Goal: Transaction & Acquisition: Purchase product/service

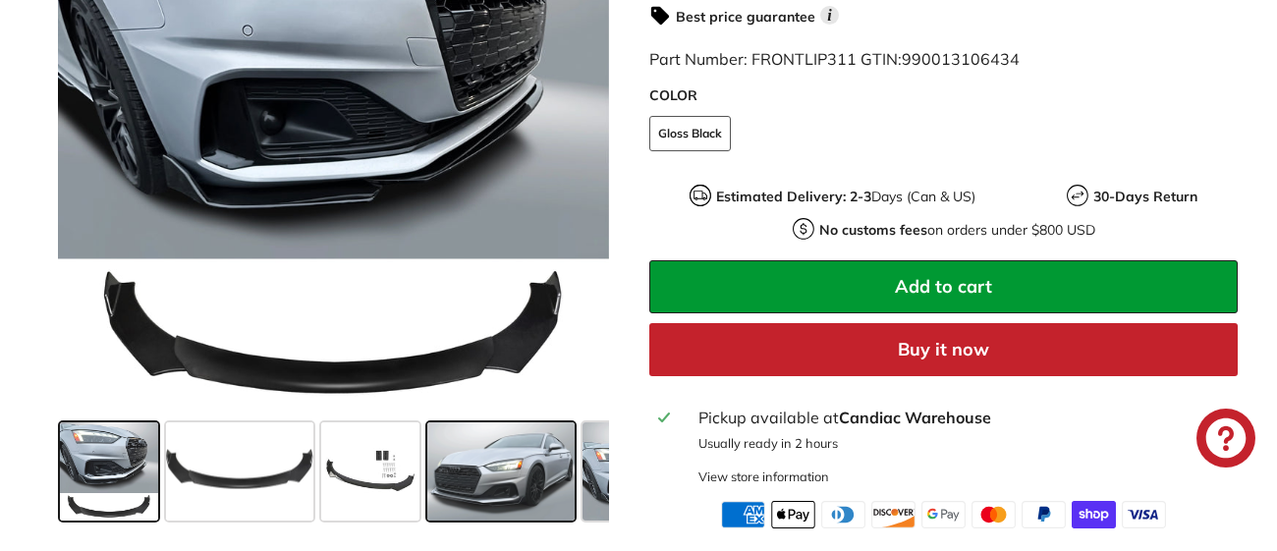
click at [503, 493] on span at bounding box center [500, 472] width 147 height 98
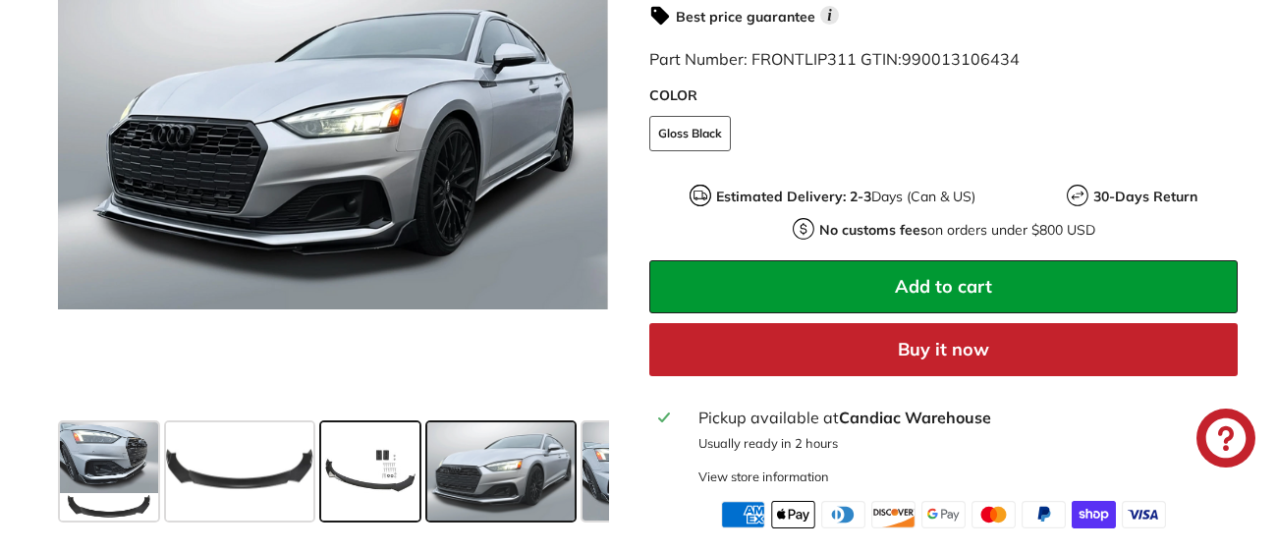
click at [394, 482] on span at bounding box center [370, 472] width 98 height 98
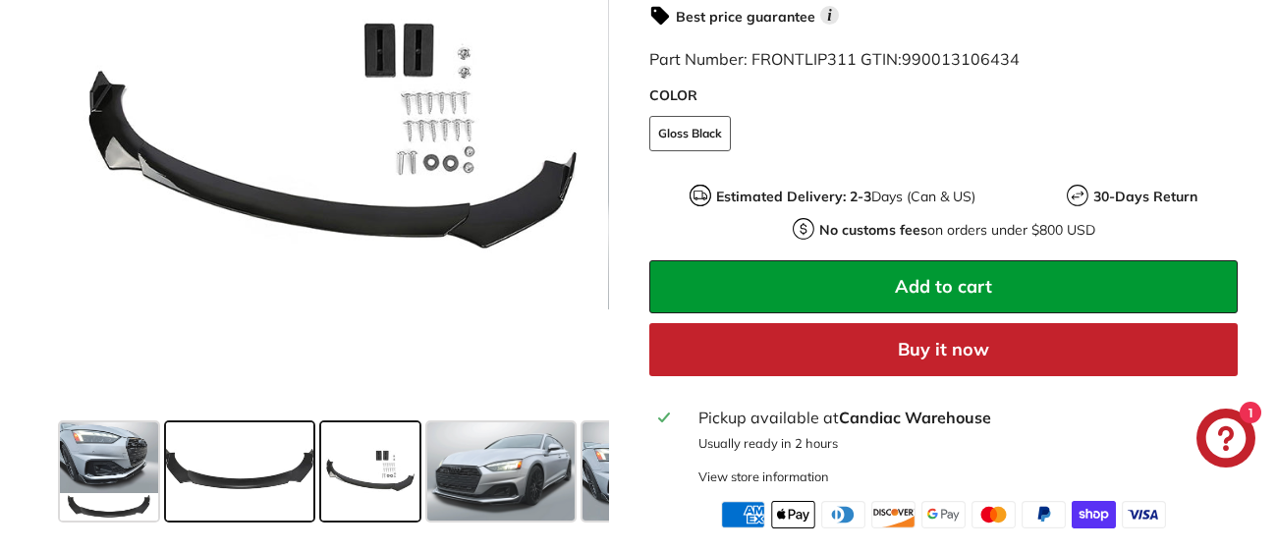
click at [269, 481] on span at bounding box center [239, 472] width 147 height 98
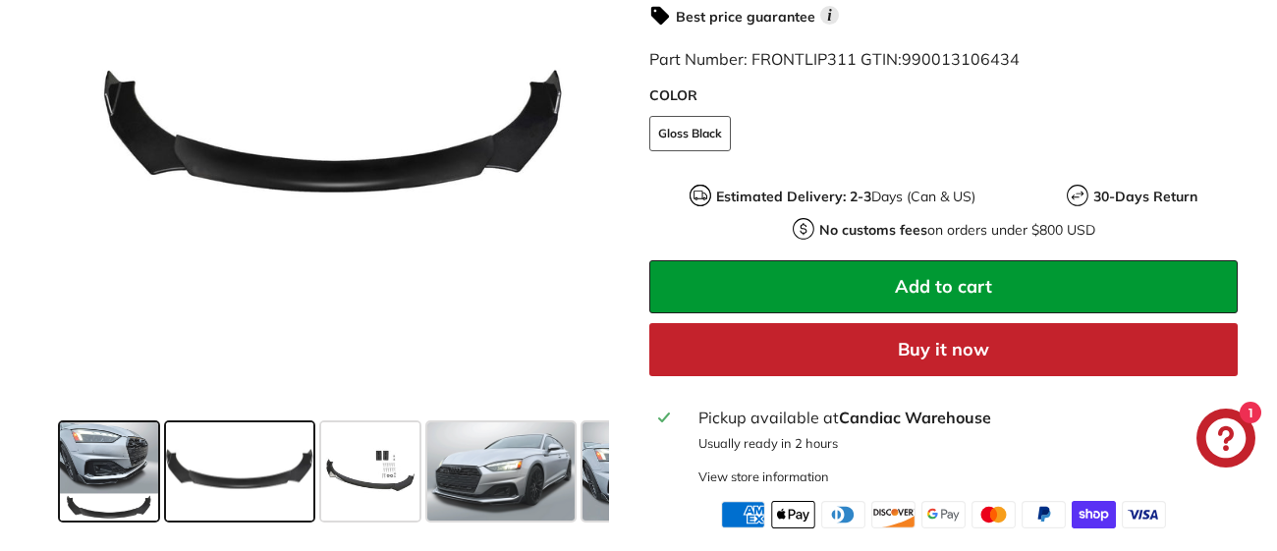
click at [150, 482] on span at bounding box center [109, 472] width 98 height 98
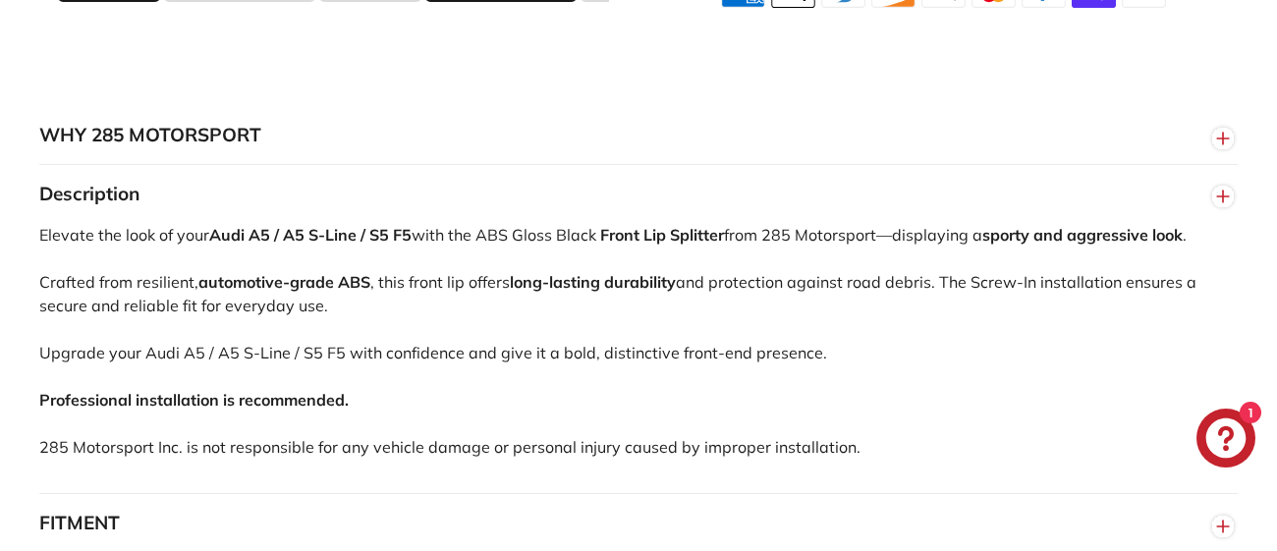
scroll to position [1170, 0]
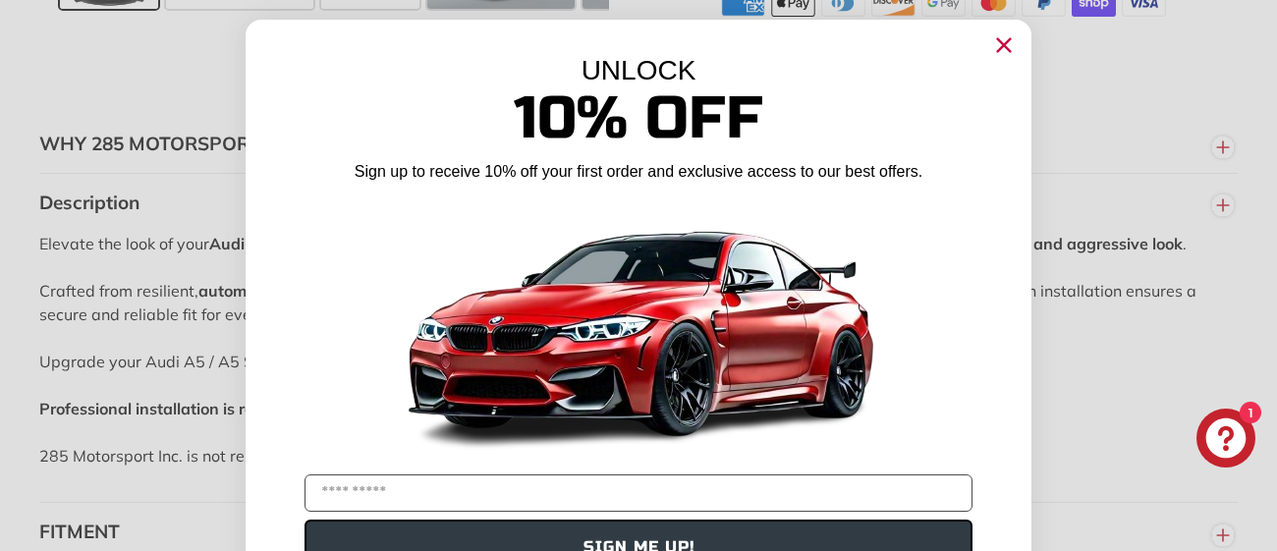
click at [992, 50] on circle "Close dialog" at bounding box center [1004, 44] width 29 height 29
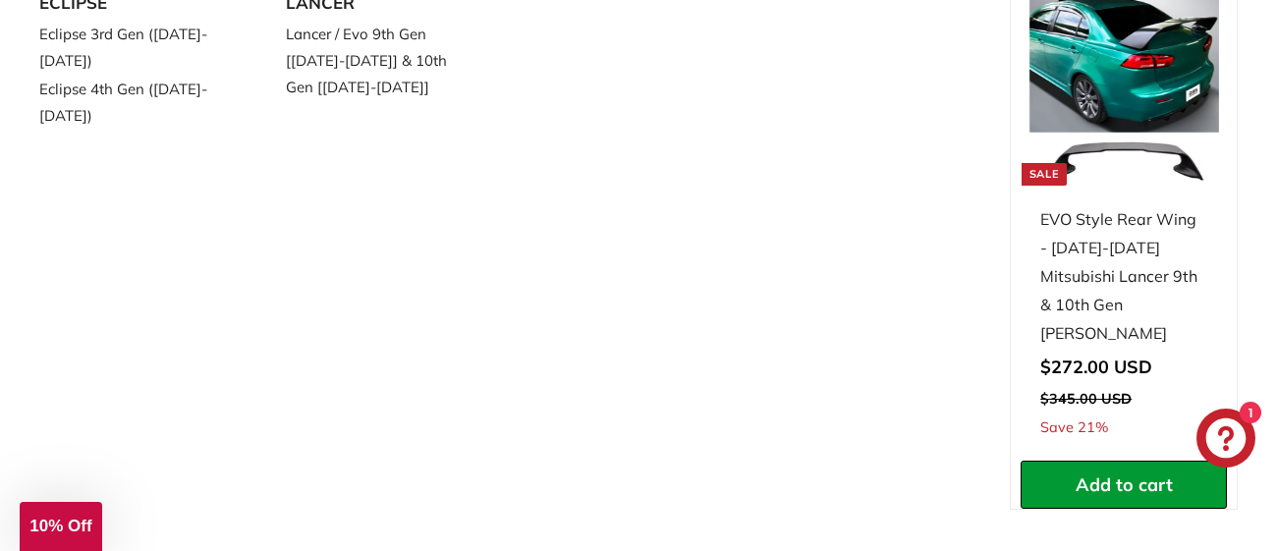
scroll to position [322, 0]
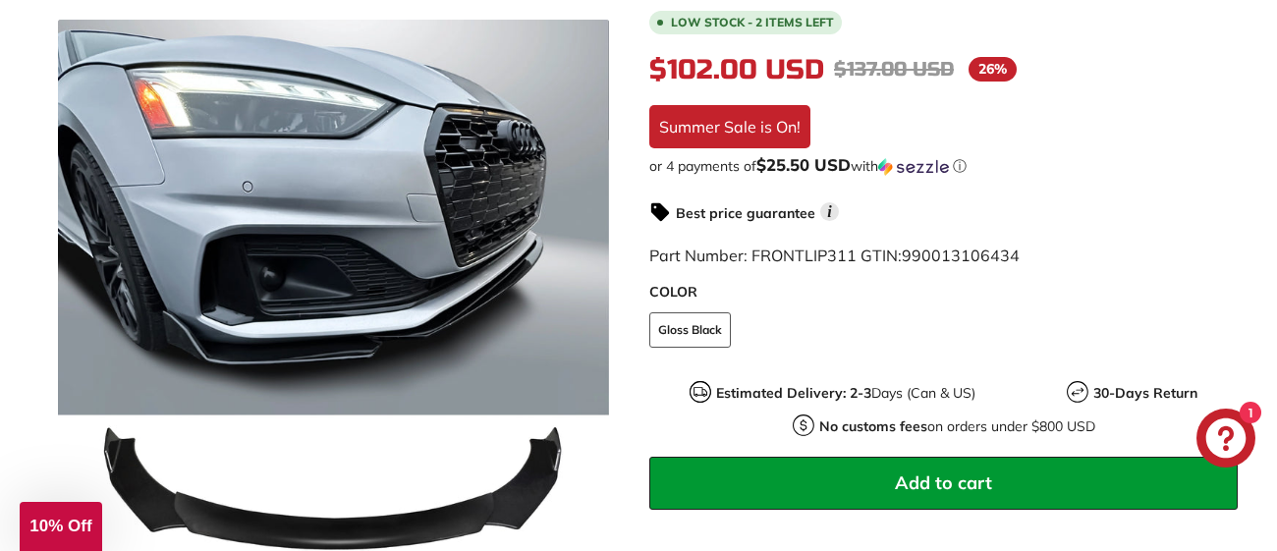
scroll to position [459, 0]
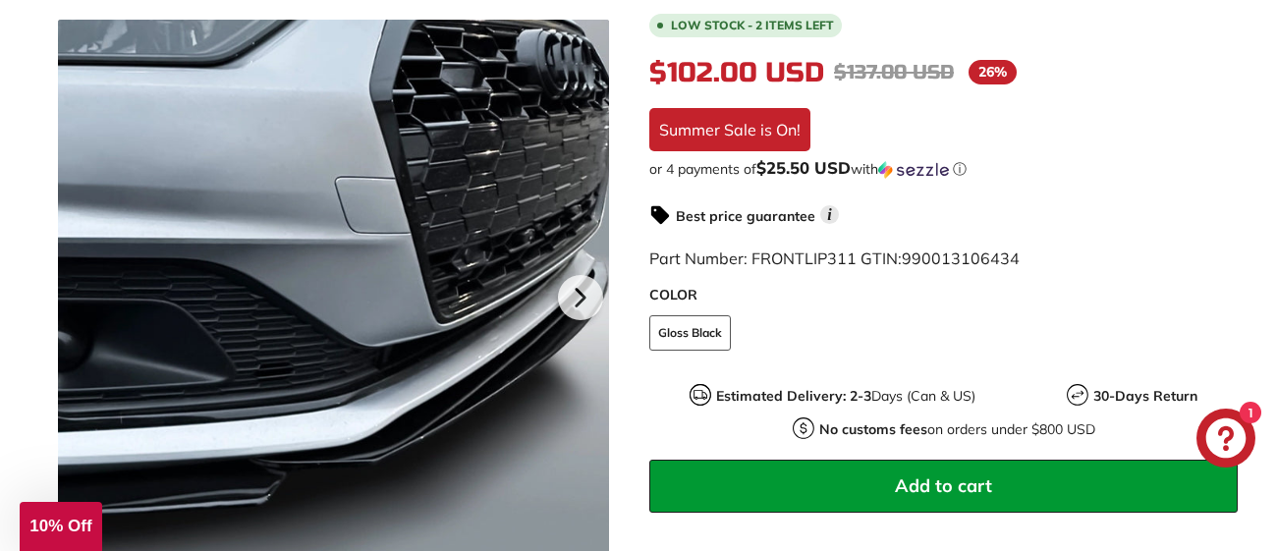
click at [479, 213] on div at bounding box center [333, 295] width 551 height 551
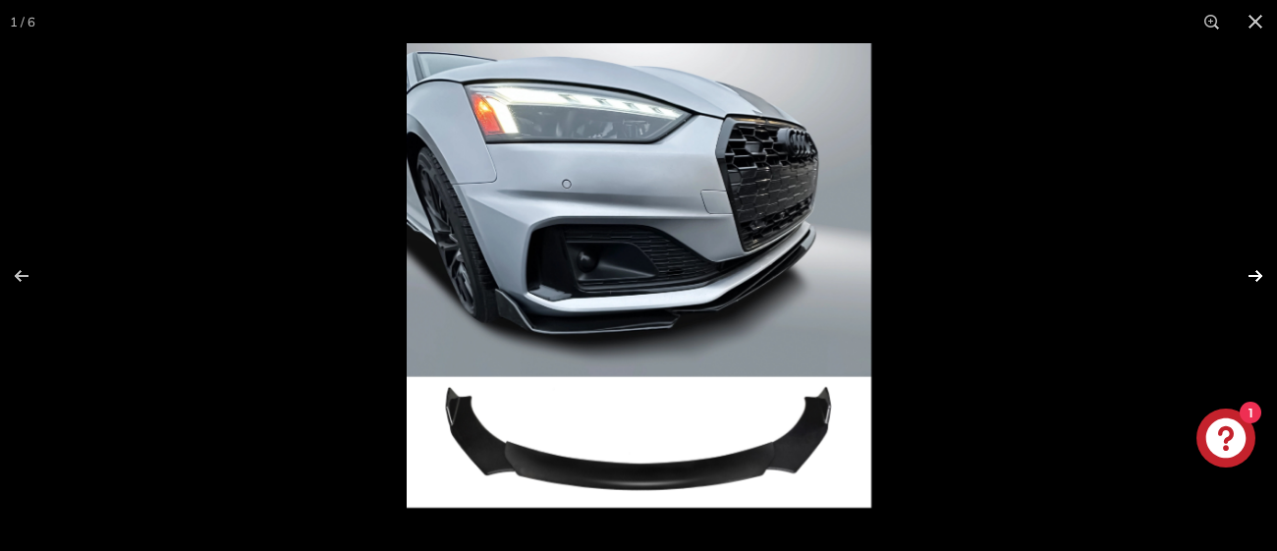
click at [1257, 273] on button at bounding box center [1243, 276] width 69 height 98
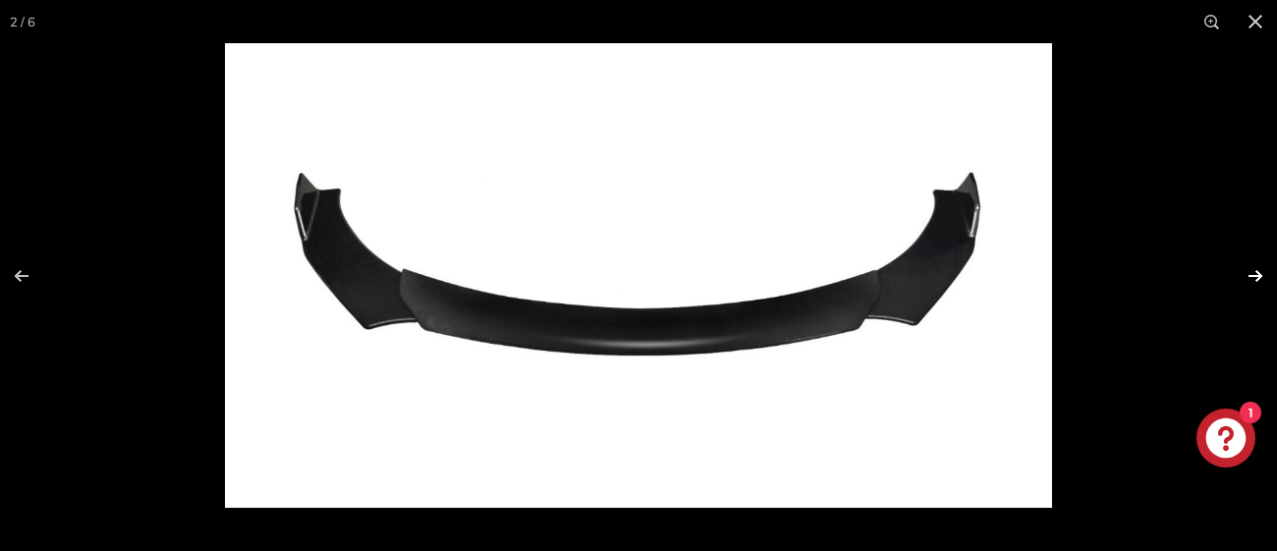
click at [1257, 273] on button at bounding box center [1243, 276] width 69 height 98
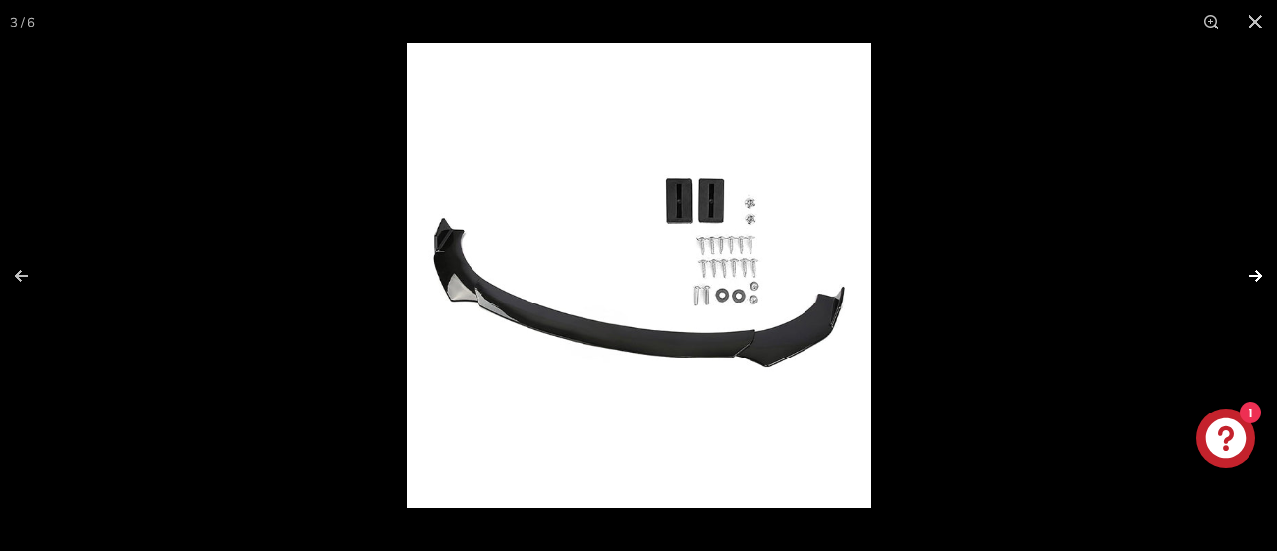
click at [1257, 272] on button at bounding box center [1243, 276] width 69 height 98
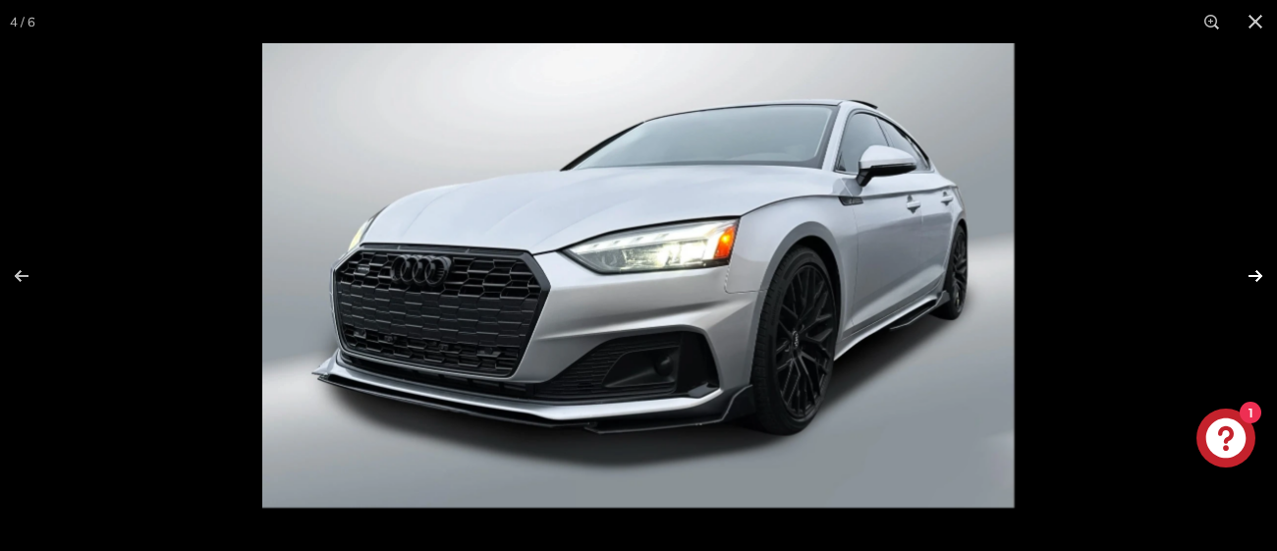
click at [1257, 271] on button at bounding box center [1243, 276] width 69 height 98
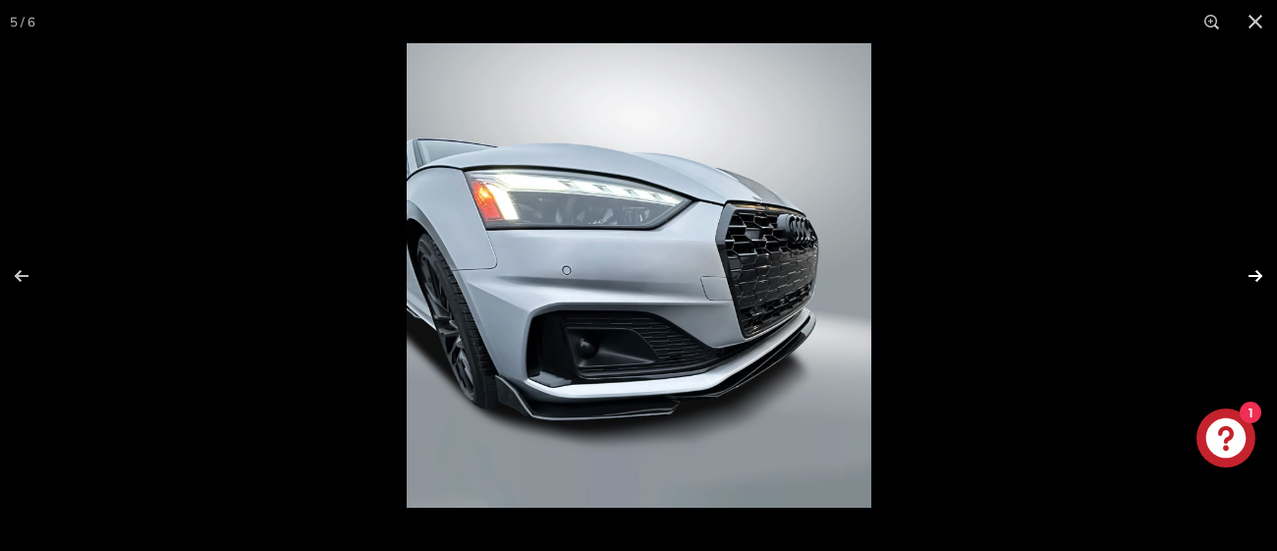
scroll to position [0, 180]
click at [1258, 270] on button at bounding box center [1243, 276] width 69 height 98
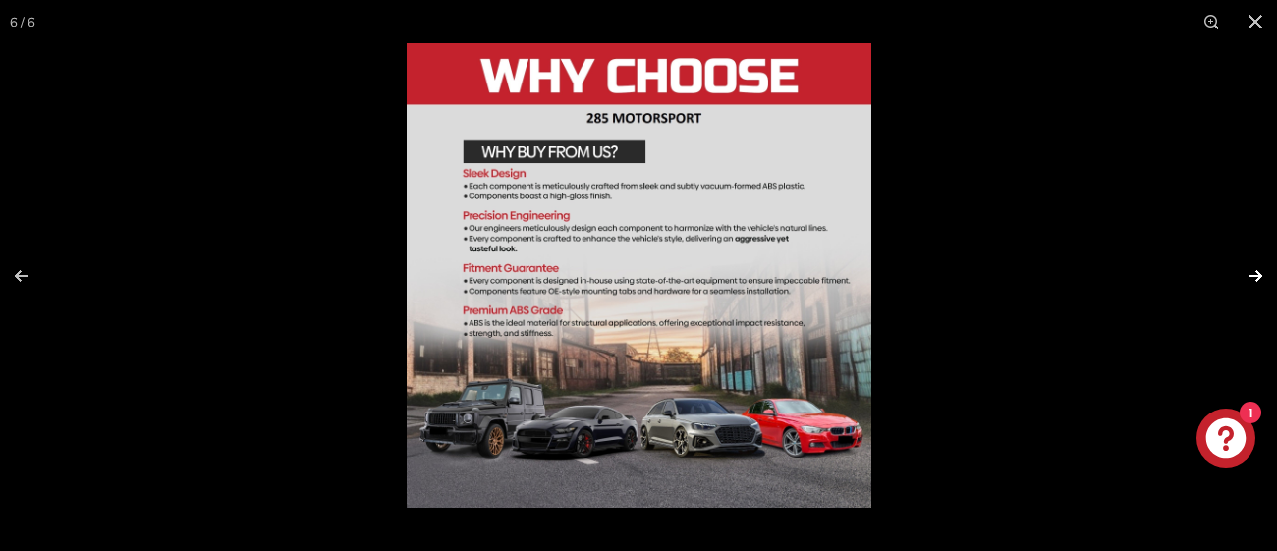
click at [1258, 270] on button at bounding box center [1243, 276] width 69 height 98
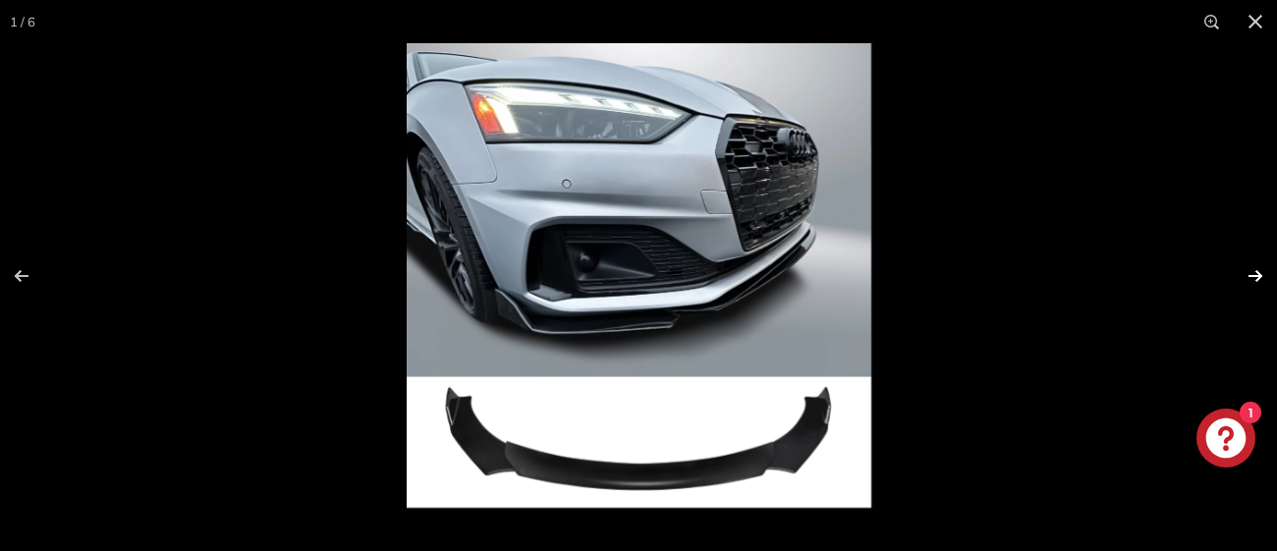
scroll to position [0, 0]
click at [1258, 270] on button at bounding box center [1243, 276] width 69 height 98
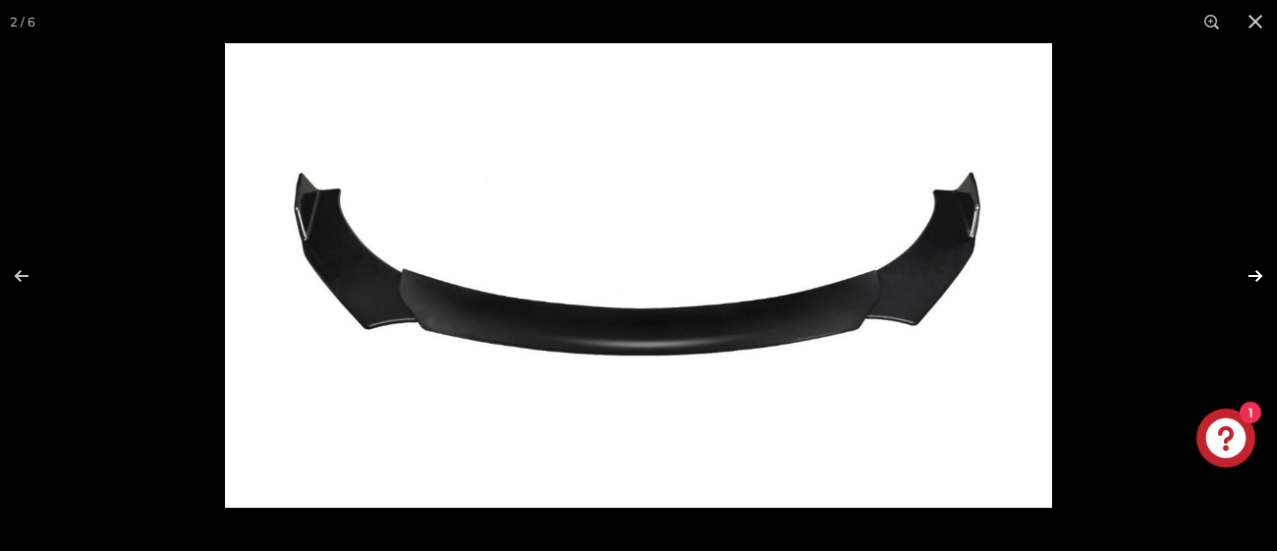
click at [1258, 270] on button at bounding box center [1243, 276] width 69 height 98
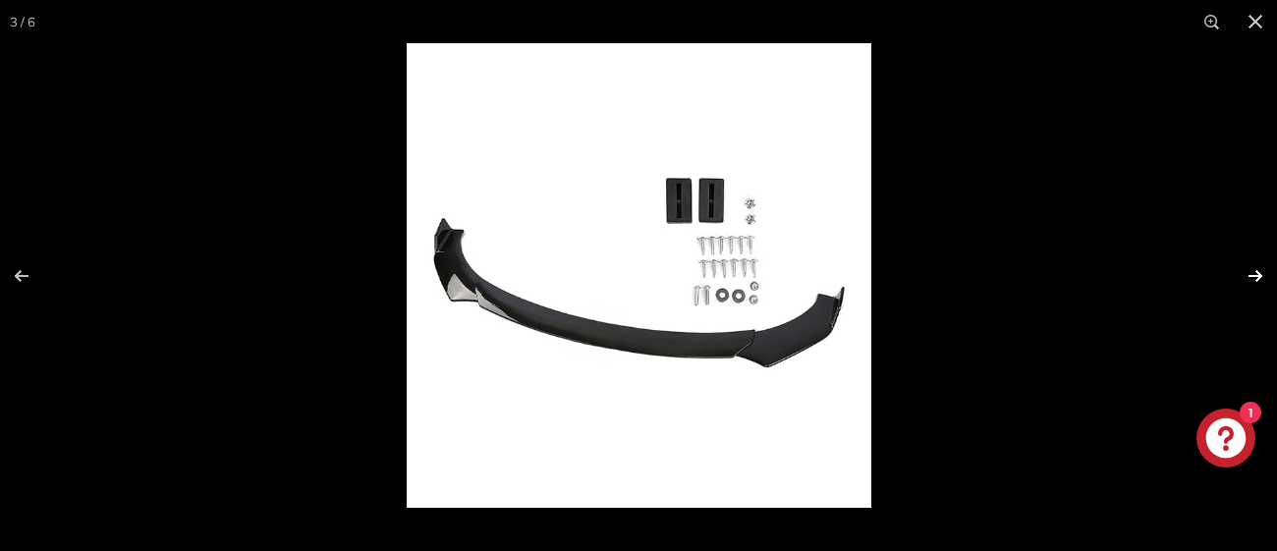
click at [1258, 270] on button at bounding box center [1243, 276] width 69 height 98
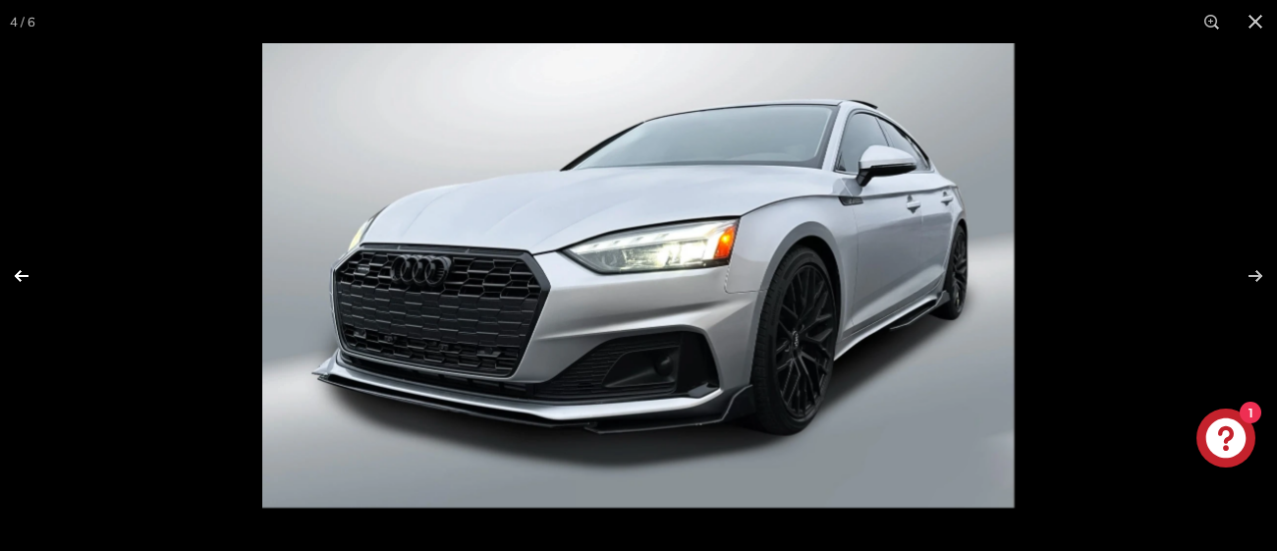
click at [19, 270] on button at bounding box center [34, 276] width 69 height 98
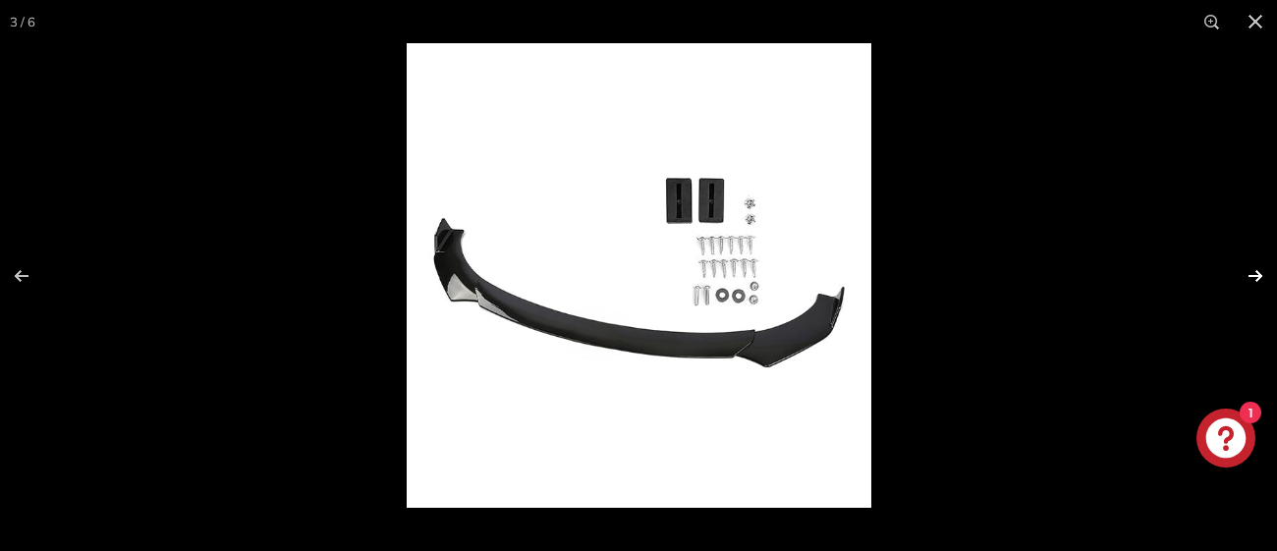
click at [1261, 266] on button at bounding box center [1243, 276] width 69 height 98
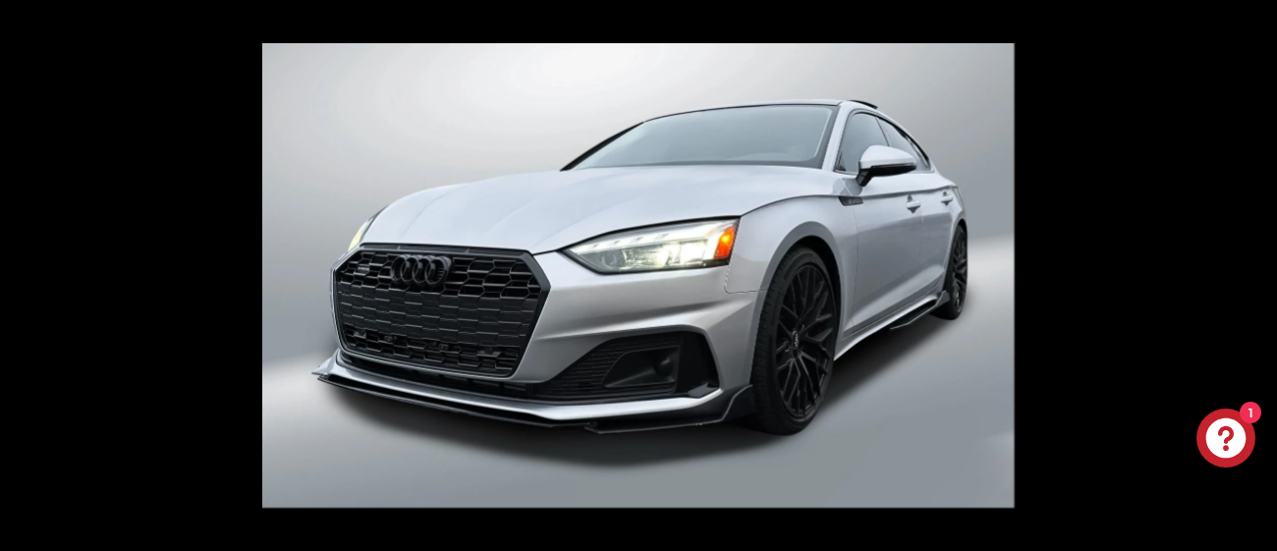
click at [1261, 266] on button at bounding box center [1243, 276] width 69 height 98
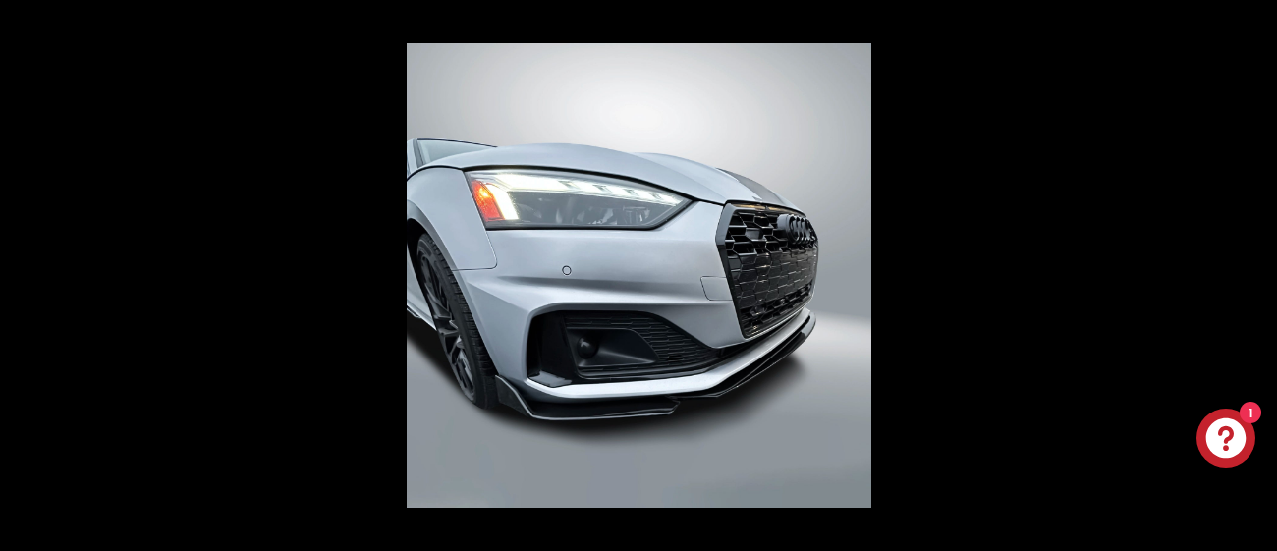
scroll to position [0, 180]
click at [1261, 266] on button at bounding box center [1243, 276] width 69 height 98
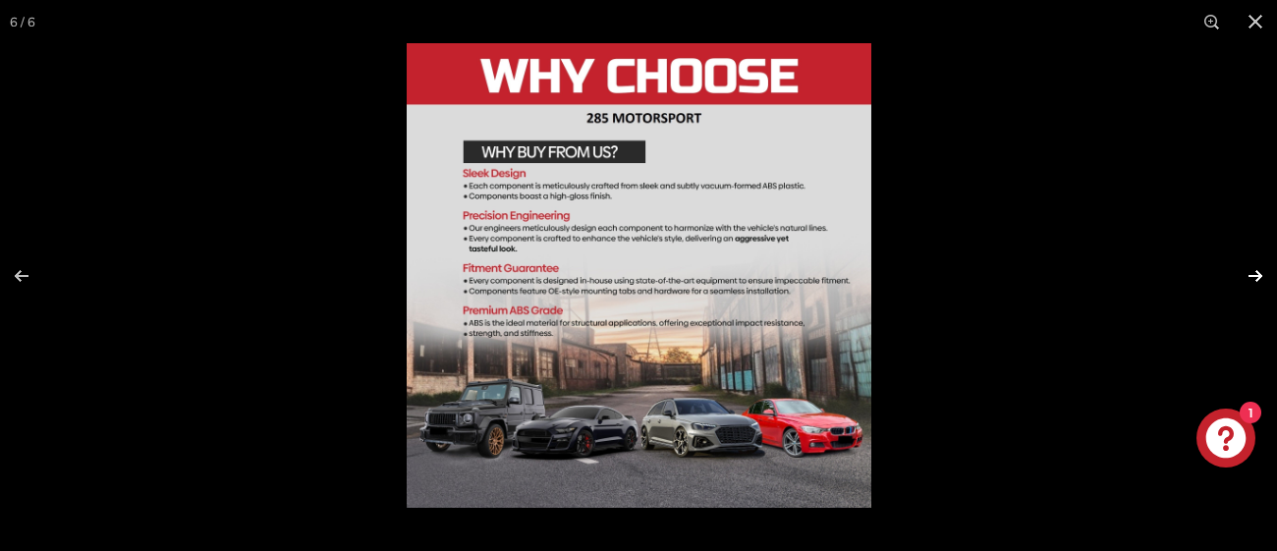
click at [1261, 266] on button at bounding box center [1243, 276] width 69 height 98
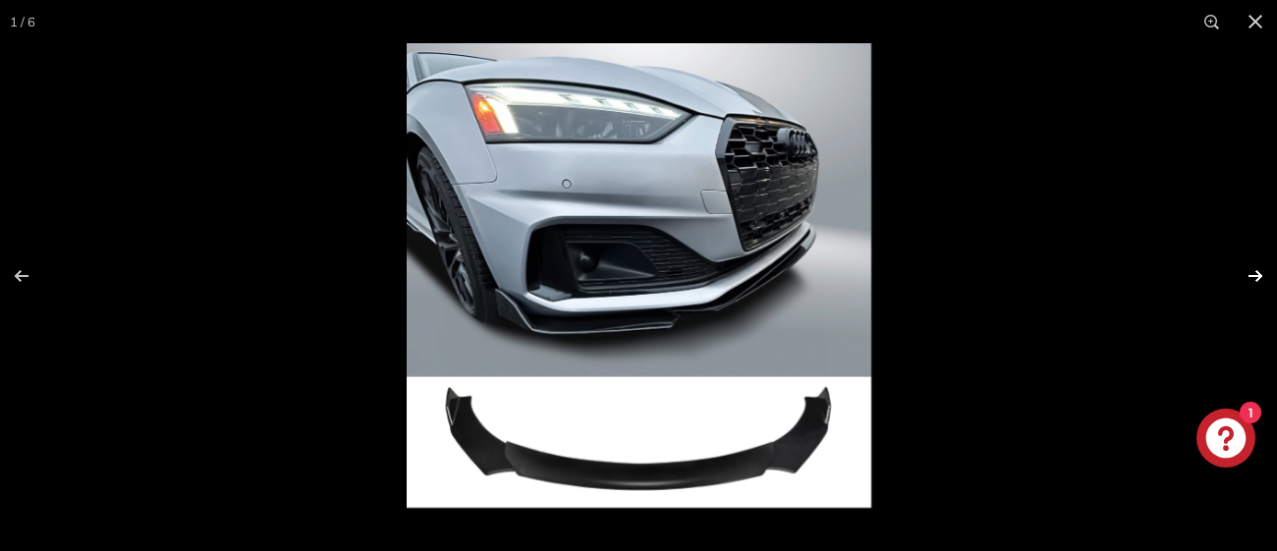
scroll to position [0, 0]
click at [1261, 266] on button at bounding box center [1243, 276] width 69 height 98
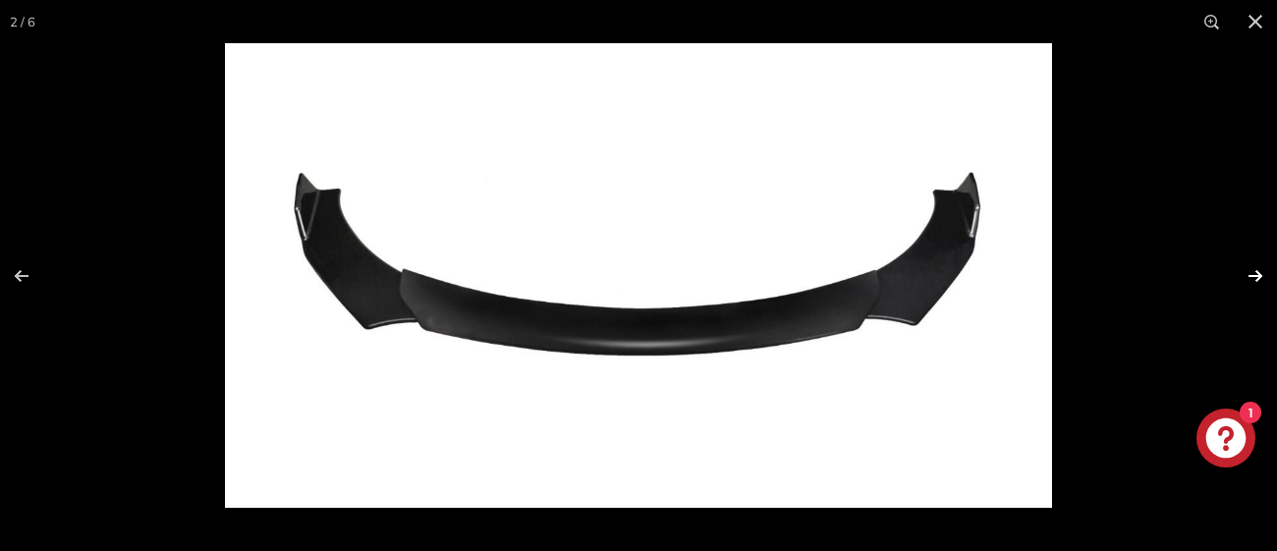
click at [1261, 266] on button at bounding box center [1243, 276] width 69 height 98
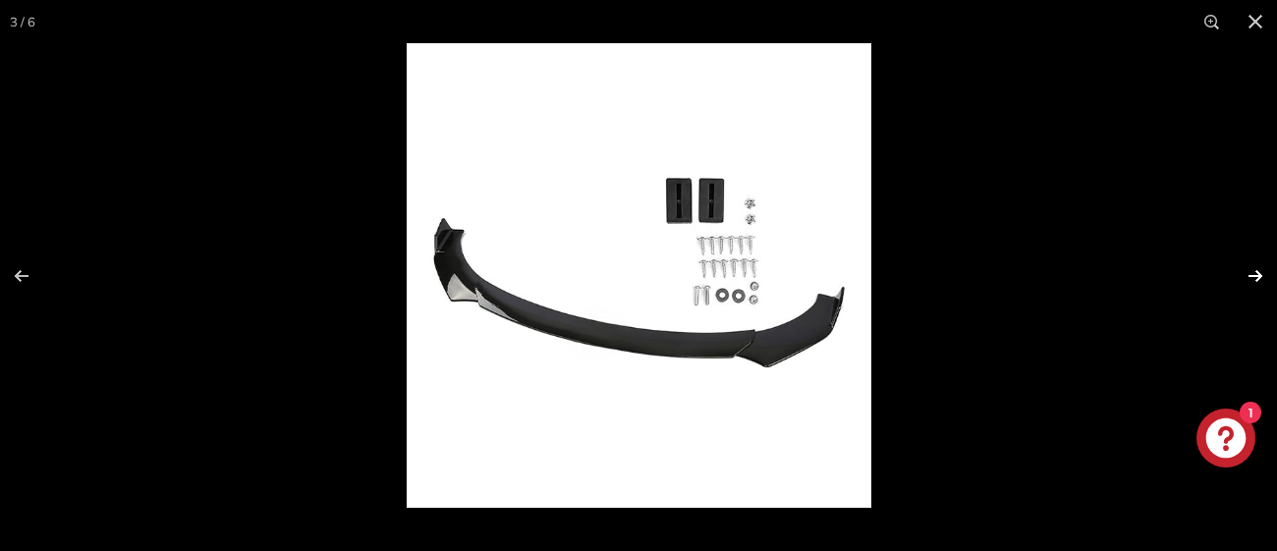
click at [1261, 266] on button at bounding box center [1243, 276] width 69 height 98
